Goal: Use online tool/utility: Utilize a website feature to perform a specific function

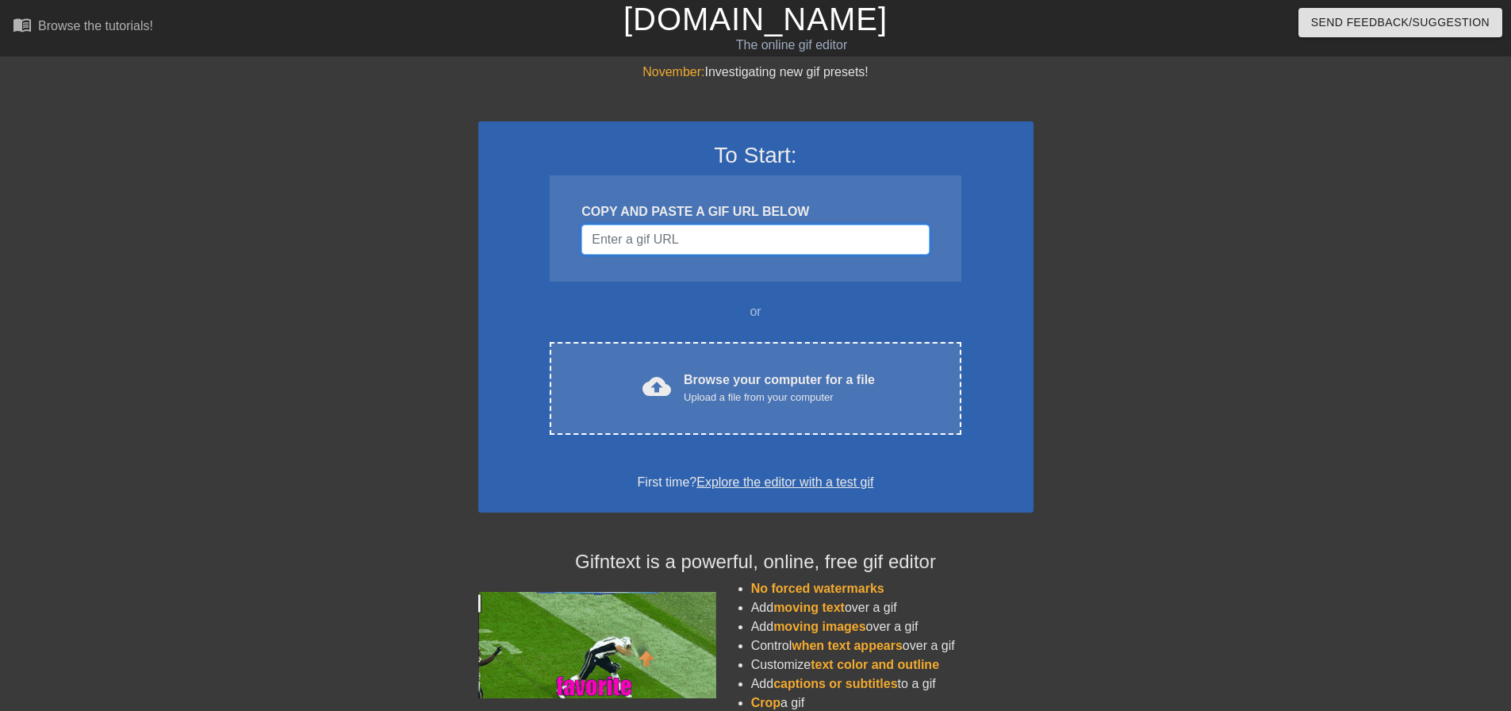
drag, startPoint x: 0, startPoint y: 0, endPoint x: 635, endPoint y: 227, distance: 674.8
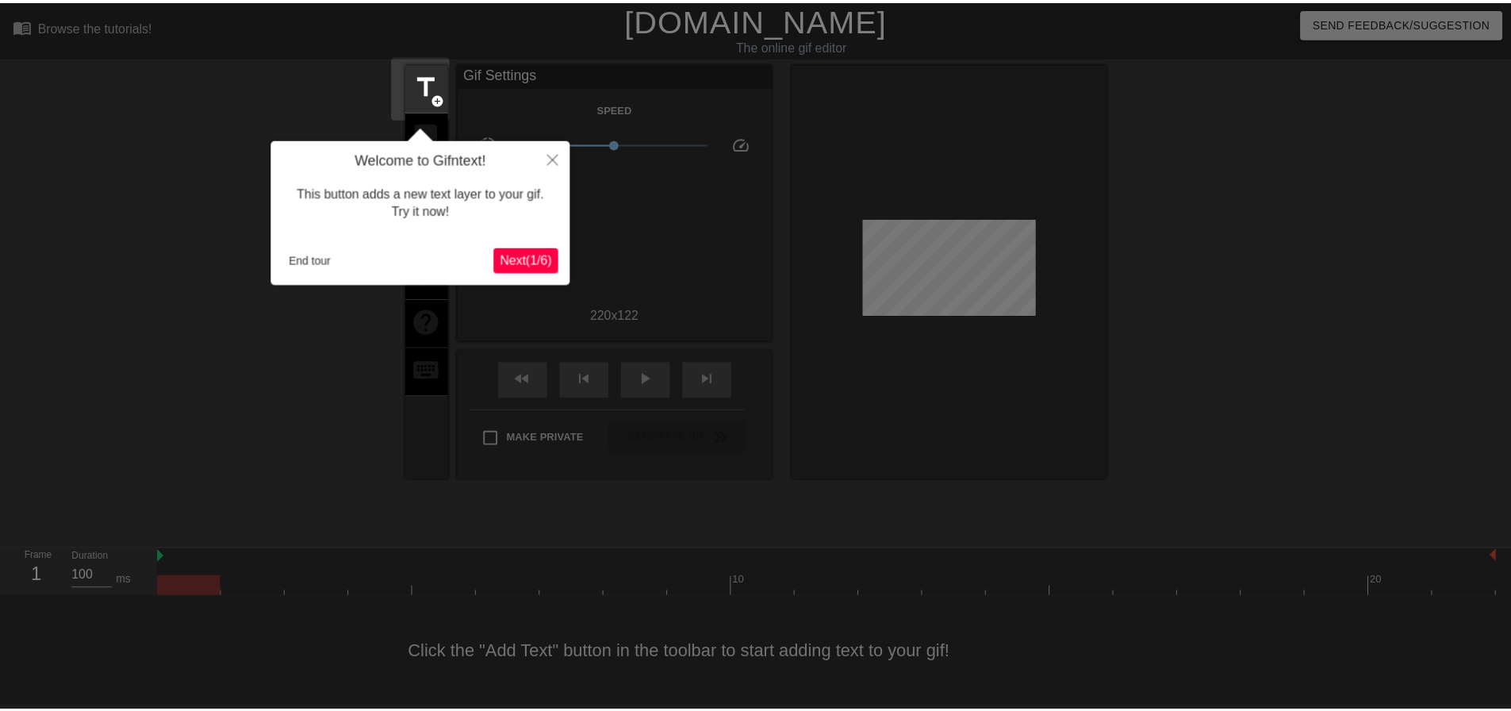
scroll to position [8, 0]
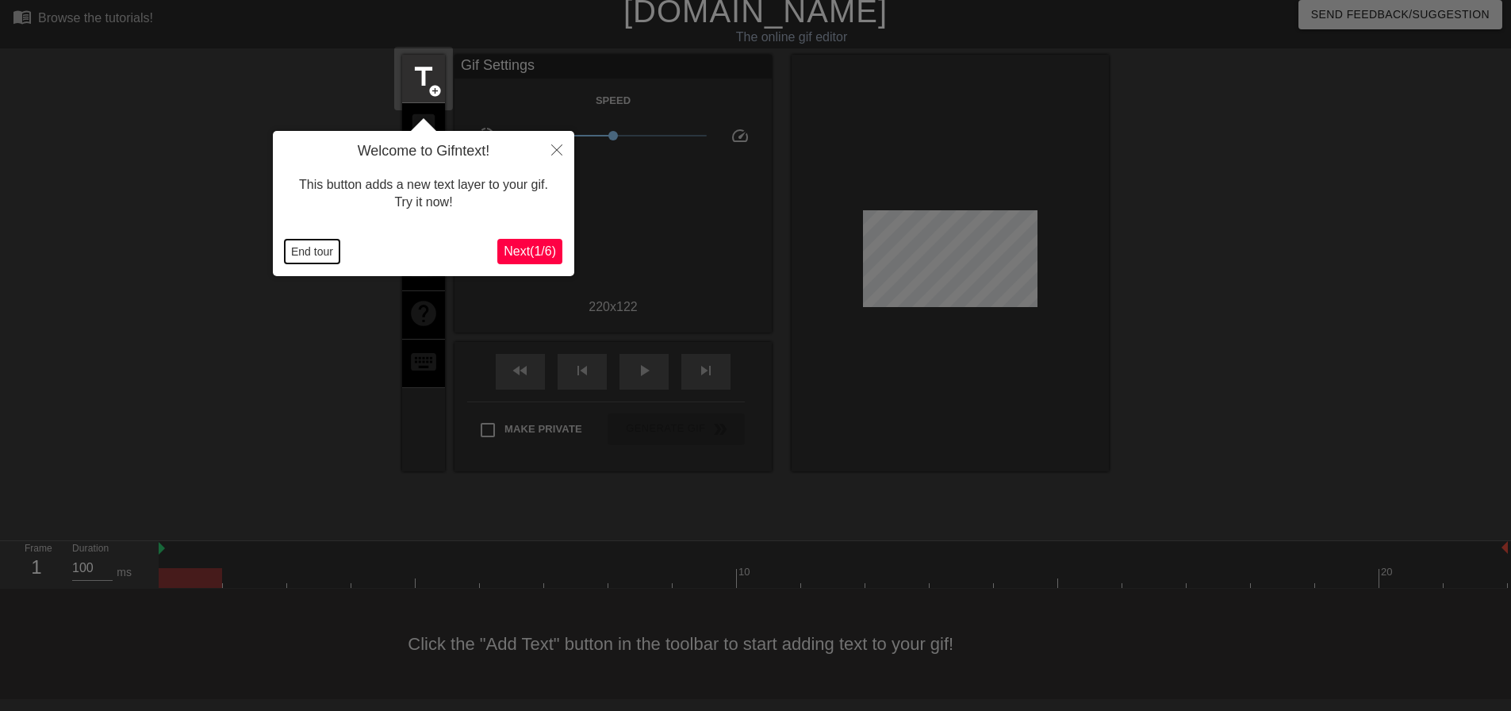
click at [310, 259] on button "End tour" at bounding box center [312, 252] width 55 height 24
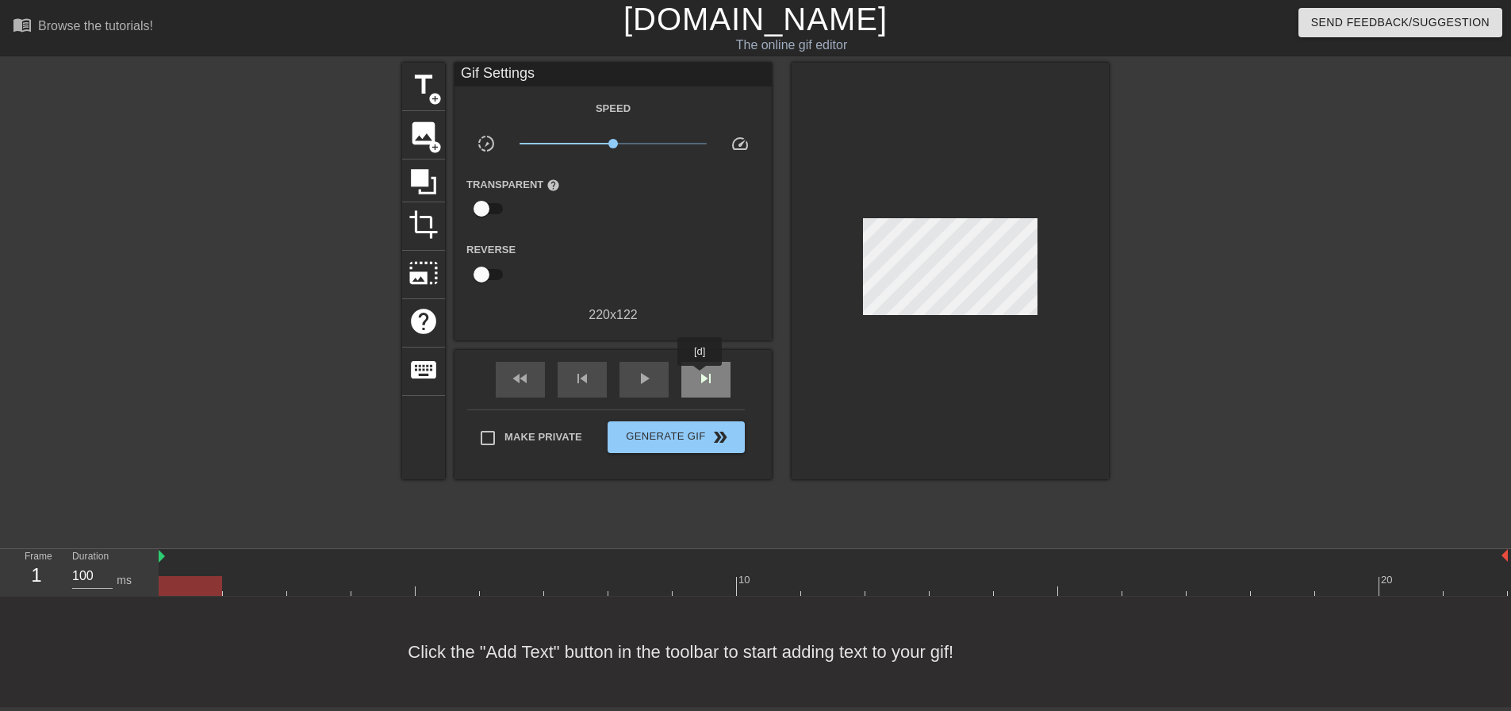
click at [701, 377] on span "skip_next" at bounding box center [706, 378] width 19 height 19
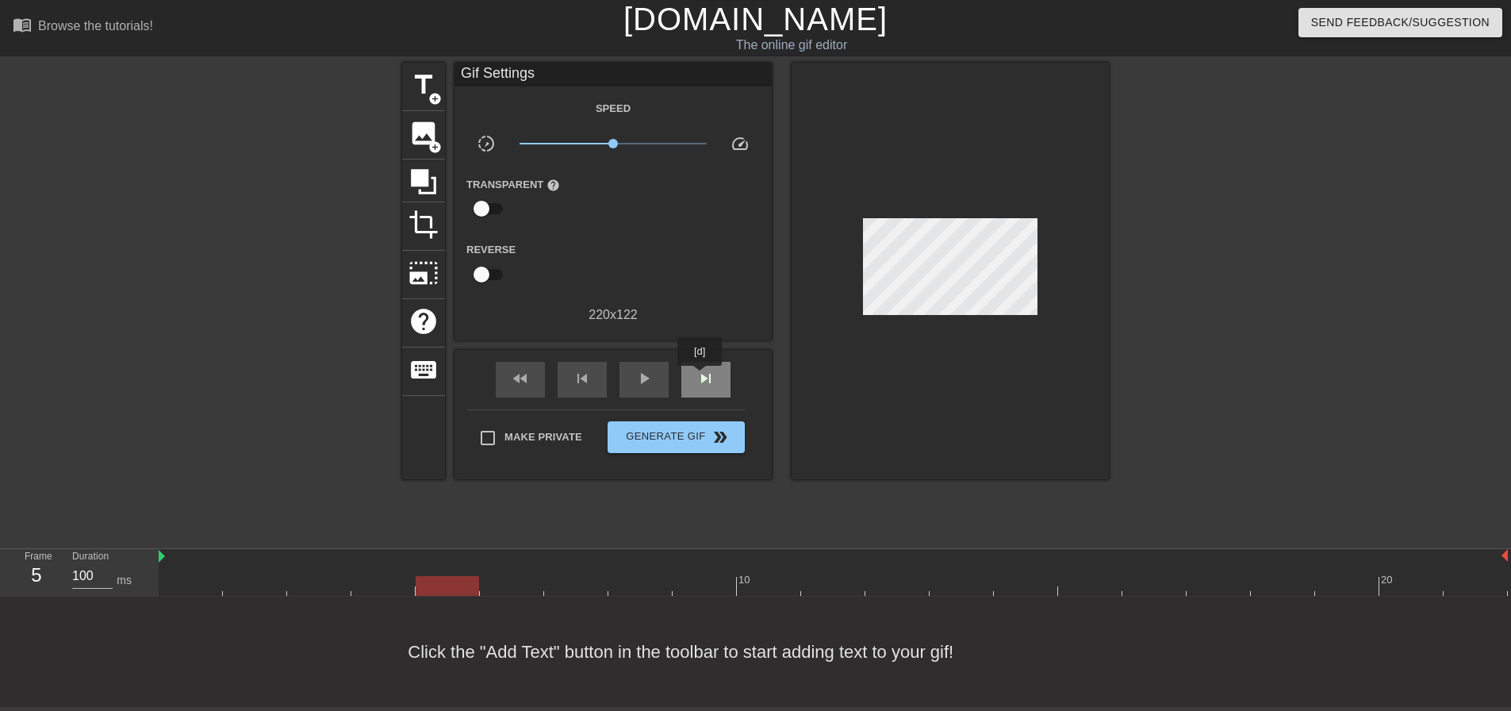
click at [701, 377] on span "skip_next" at bounding box center [706, 378] width 19 height 19
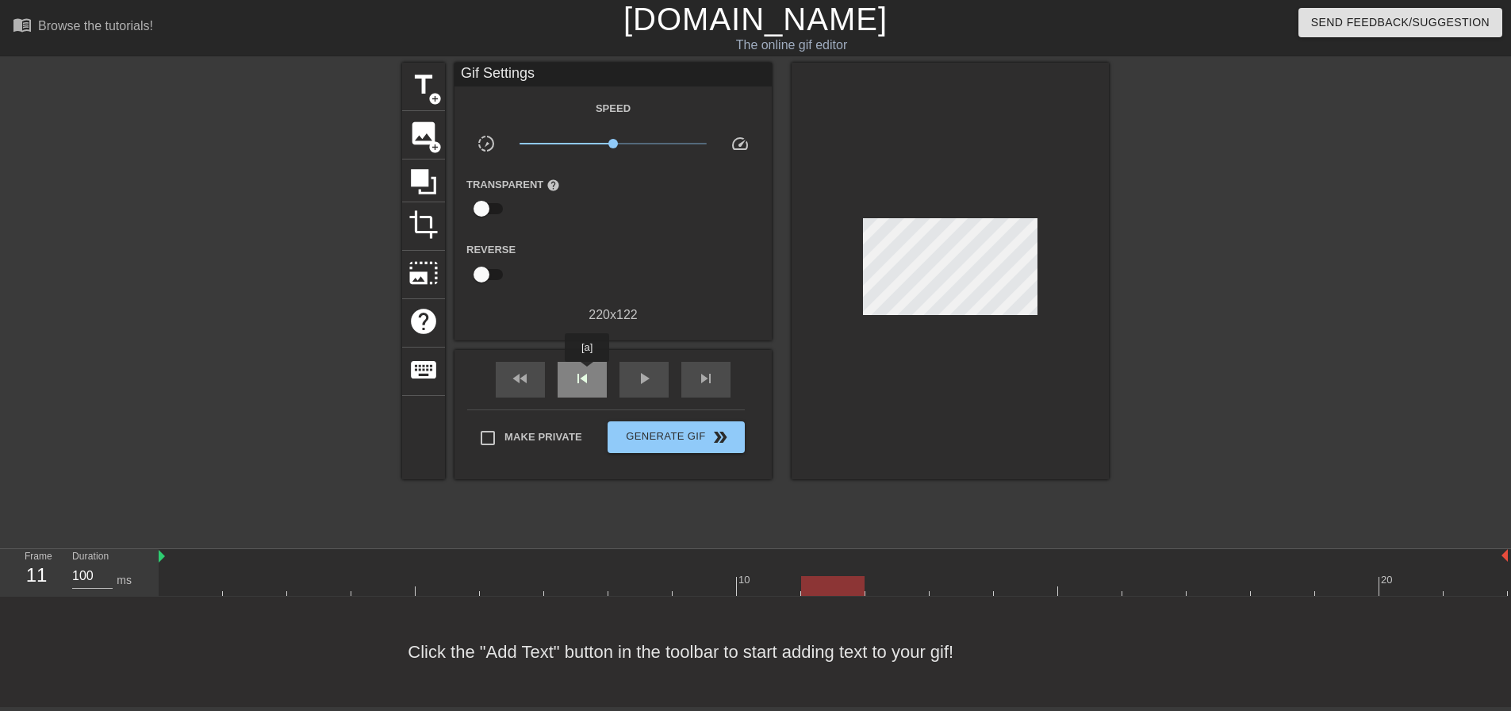
click at [587, 373] on span "skip_previous" at bounding box center [582, 378] width 19 height 19
click at [587, 372] on span "skip_previous" at bounding box center [582, 378] width 19 height 19
click at [435, 92] on span "add_circle" at bounding box center [434, 98] width 13 height 13
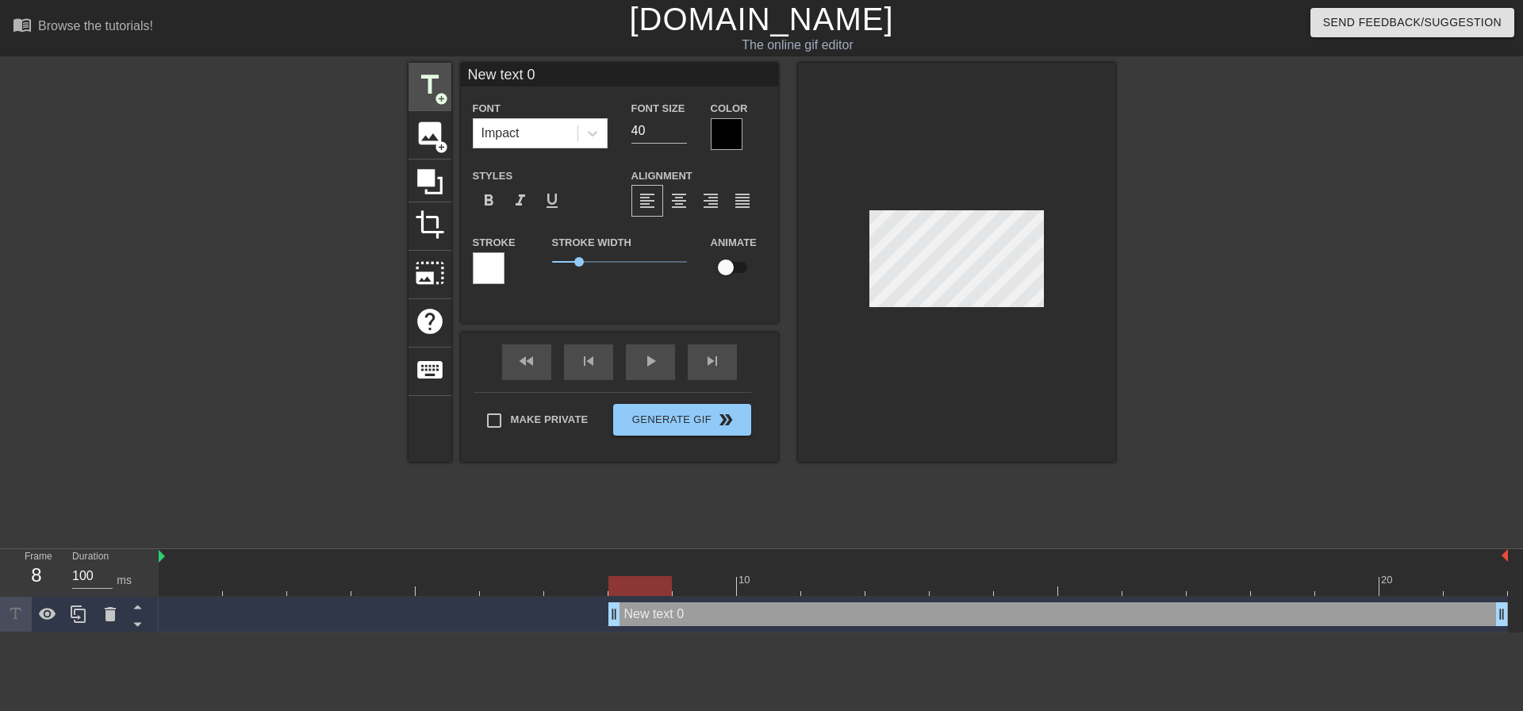
scroll to position [2, 4]
type input "A"
type textarea "A"
type input "Al"
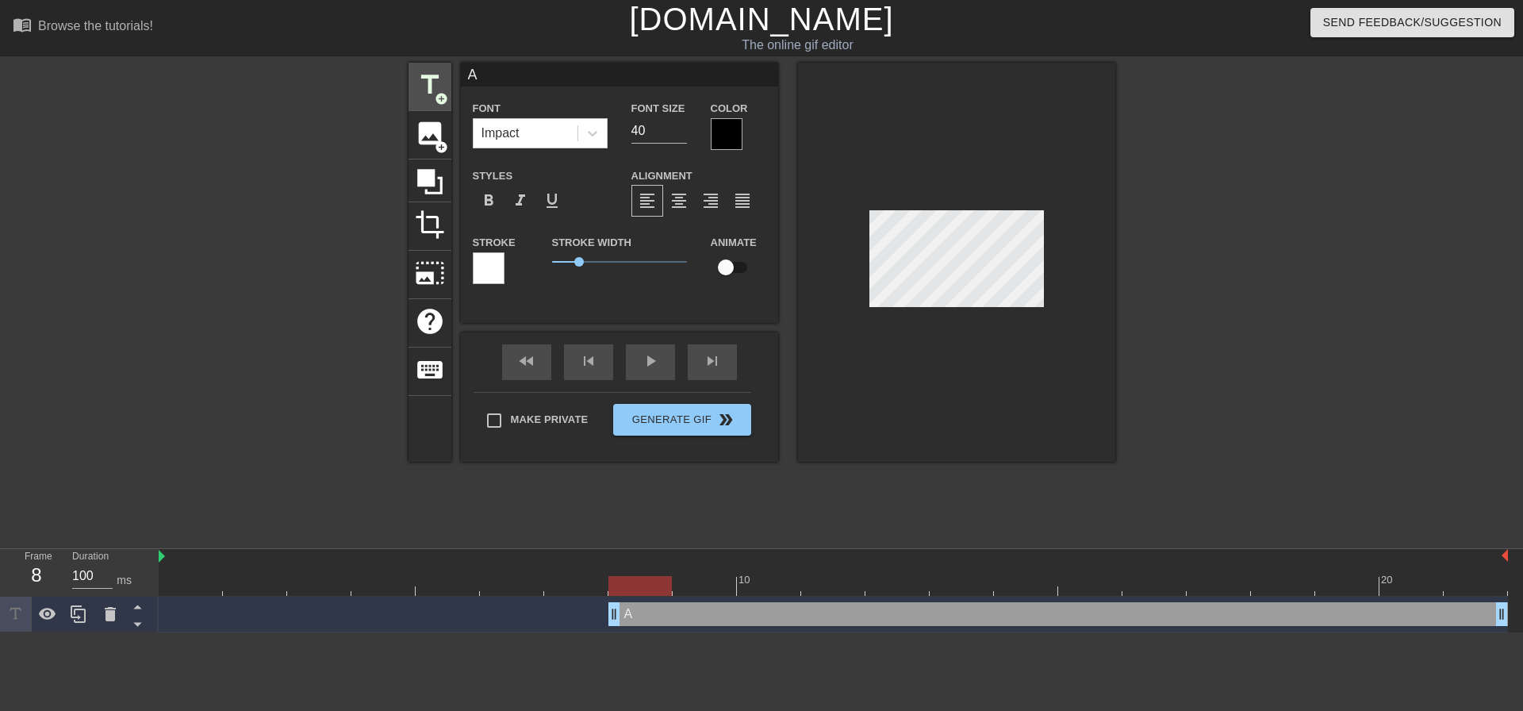
type textarea "Al"
type input "All"
type textarea "All"
type input "All"
type textarea "All"
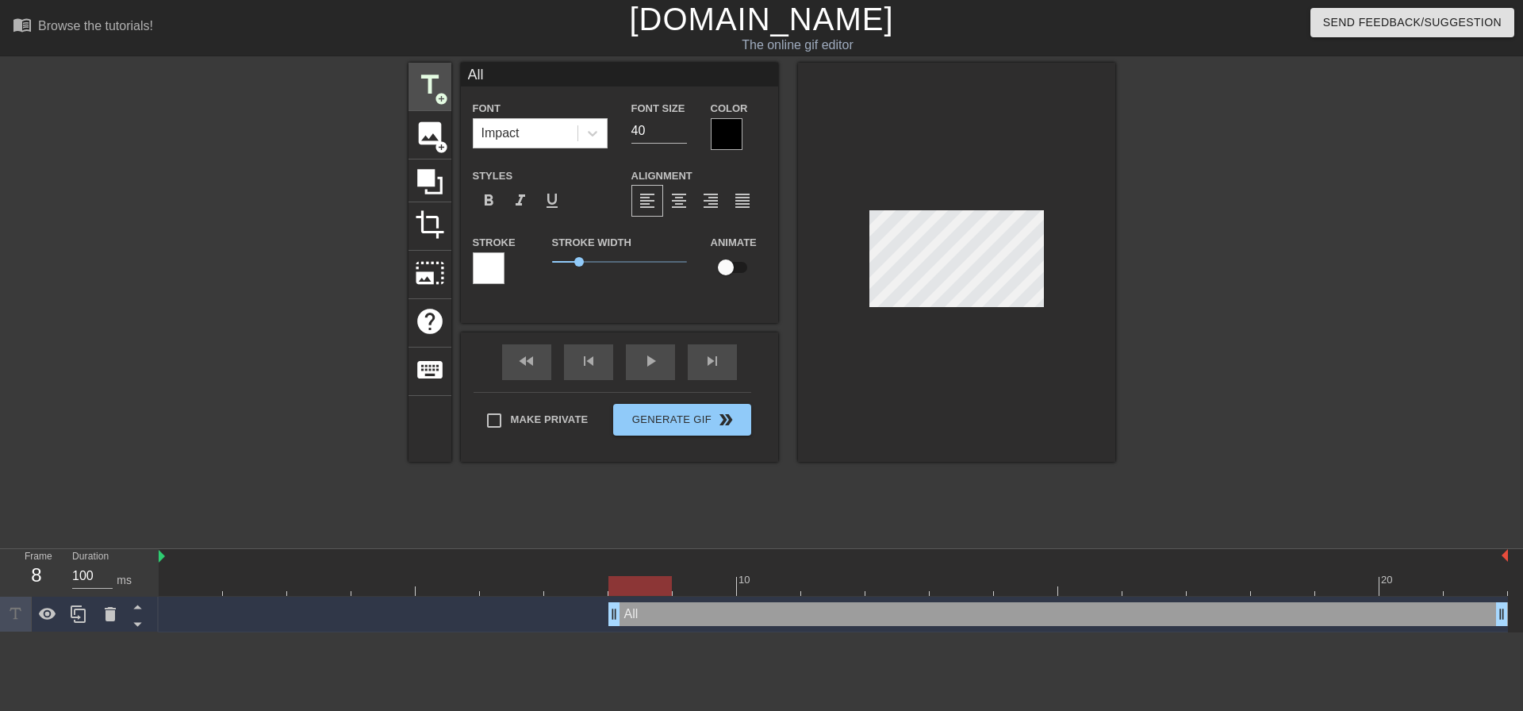
type input "All Z"
type textarea "All Z"
type input "All Ze"
type textarea "All Ze"
type input "All Zeb"
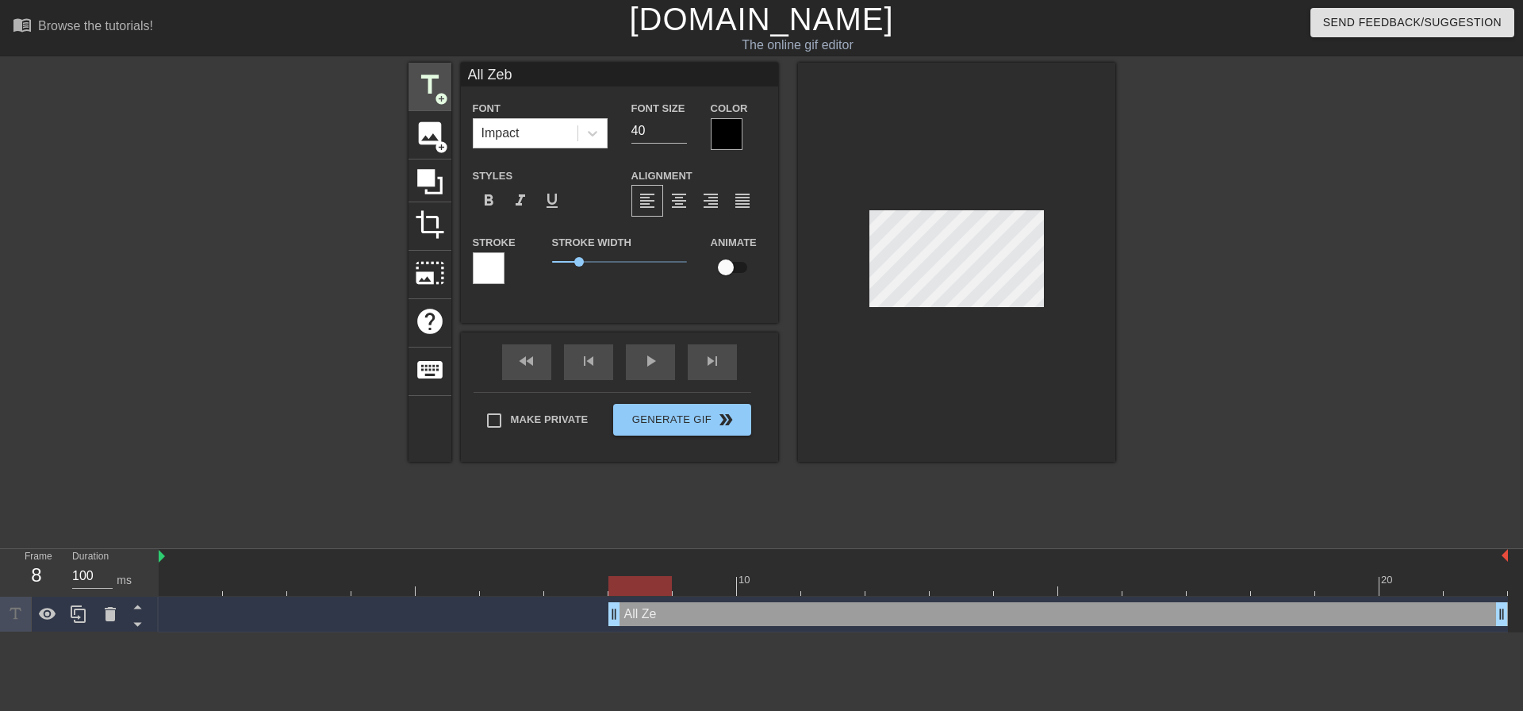
type textarea "All Zeb"
type input "All Zebr"
type textarea "All Zebr"
type input "All Zebra"
type textarea "All Zebra"
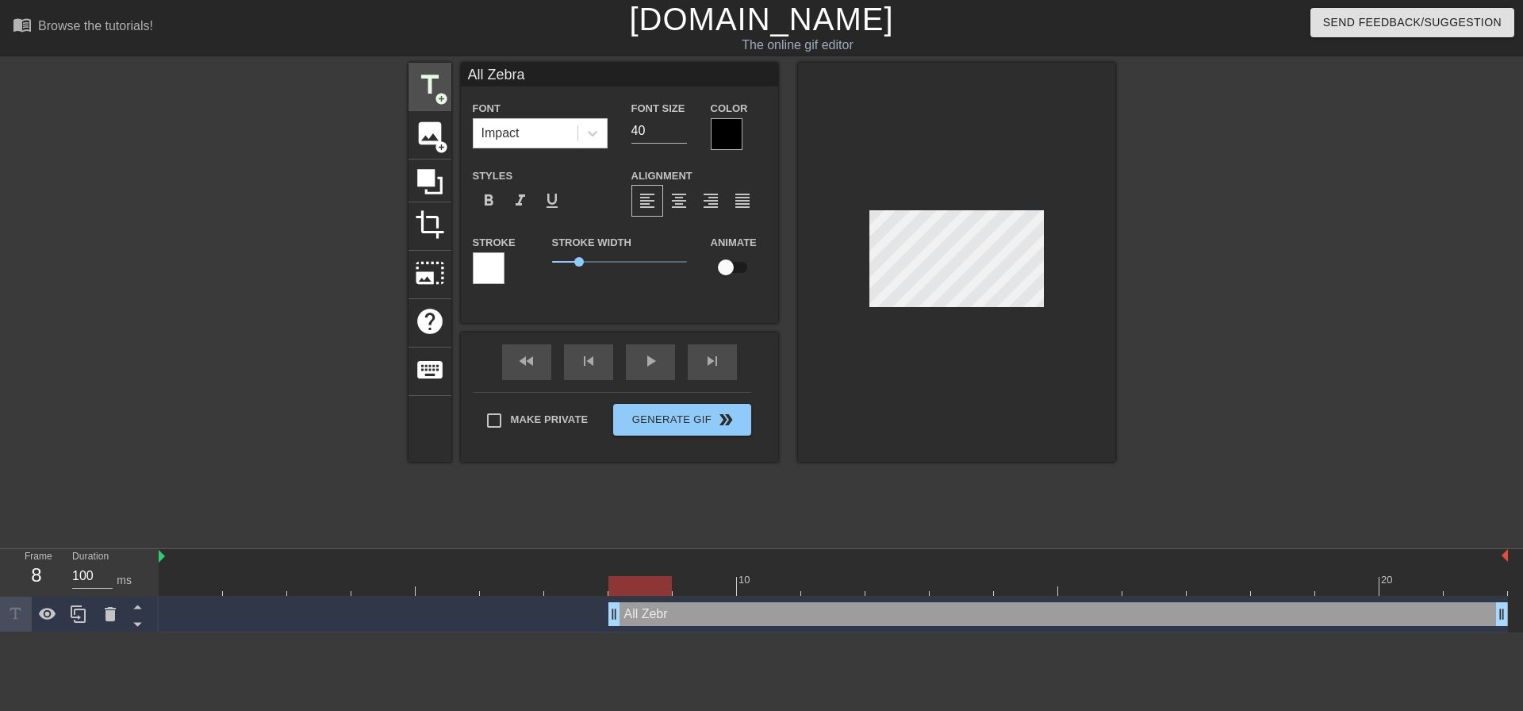
scroll to position [2, 3]
click at [706, 423] on button "Generate Gif double_arrow" at bounding box center [681, 420] width 137 height 32
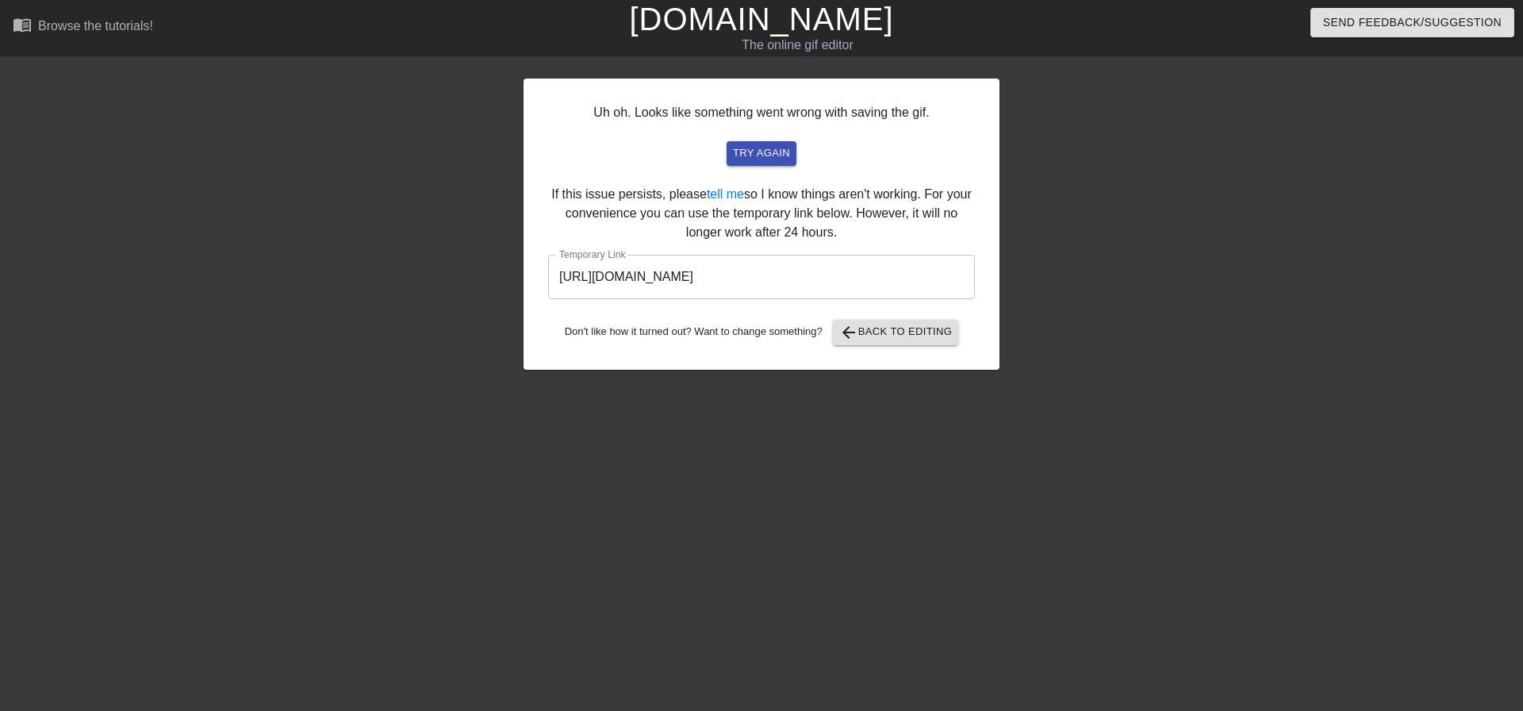
click at [805, 268] on input "[URL][DOMAIN_NAME]" at bounding box center [761, 277] width 427 height 44
click at [804, 269] on input "[URL][DOMAIN_NAME]" at bounding box center [761, 277] width 427 height 44
